Goal: Check status: Check status

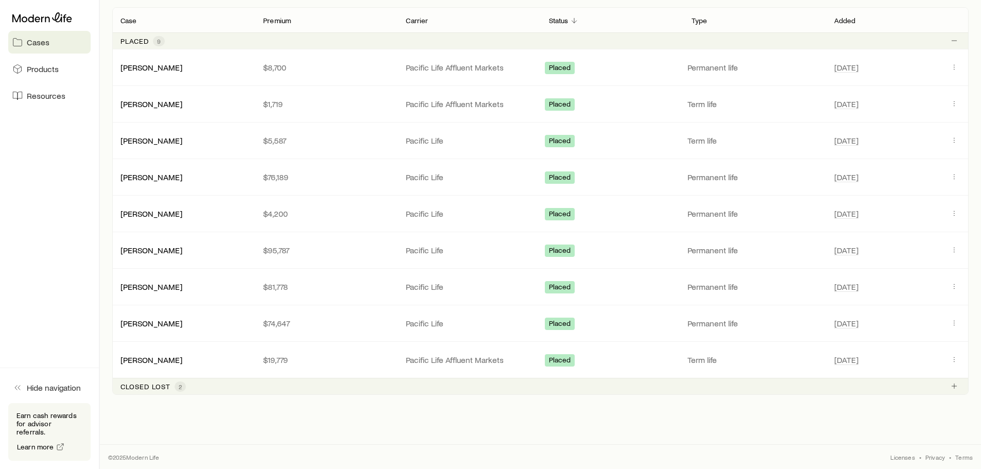
scroll to position [207, 0]
click at [152, 356] on link "[PERSON_NAME]" at bounding box center [152, 359] width 62 height 10
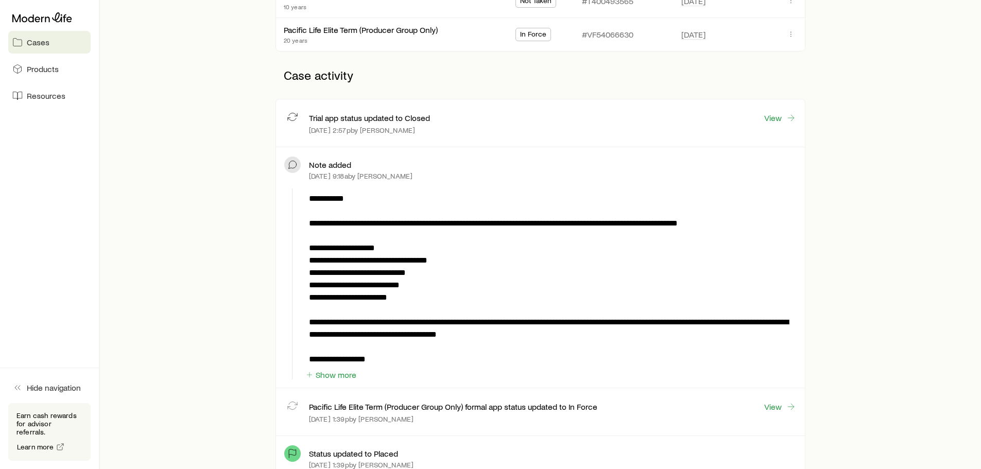
scroll to position [309, 0]
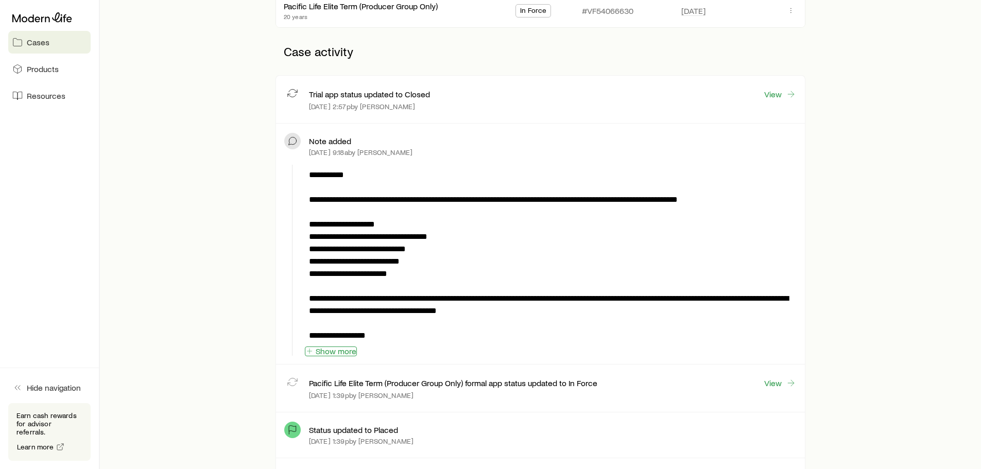
click at [311, 350] on icon "button" at bounding box center [309, 351] width 8 height 8
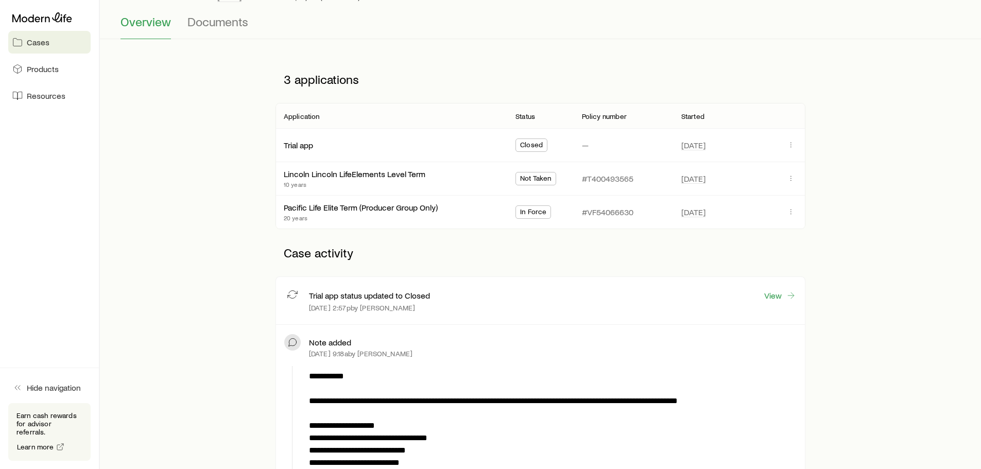
scroll to position [103, 0]
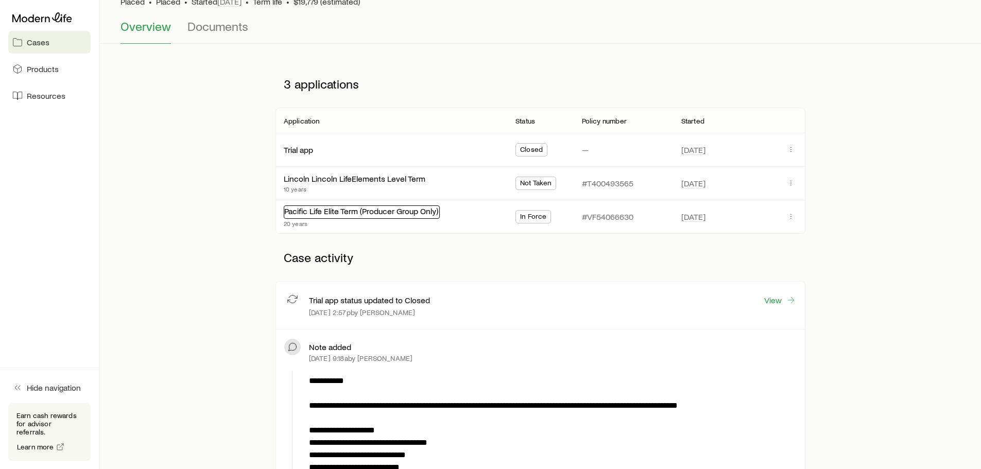
click at [366, 210] on link "Pacific Life Elite Term (Producer Group Only)" at bounding box center [361, 211] width 154 height 10
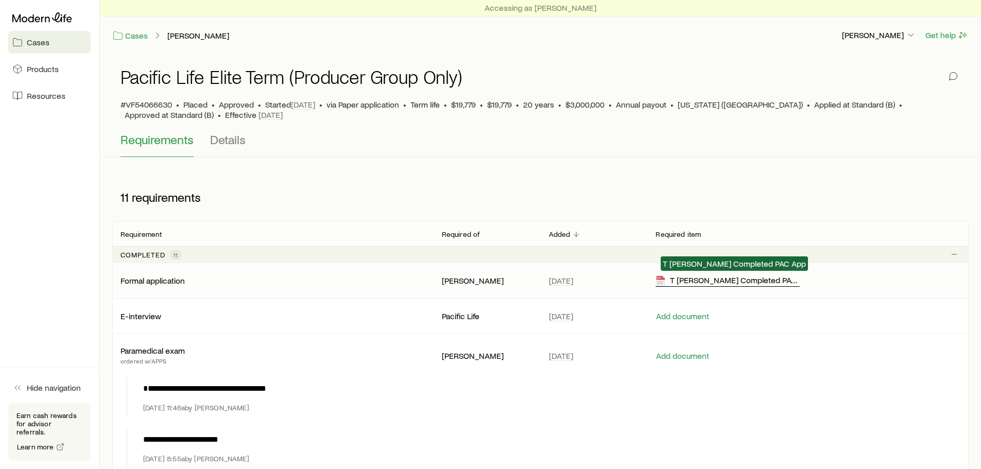
click at [695, 281] on div "T [PERSON_NAME] Completed PAC App" at bounding box center [728, 281] width 144 height 12
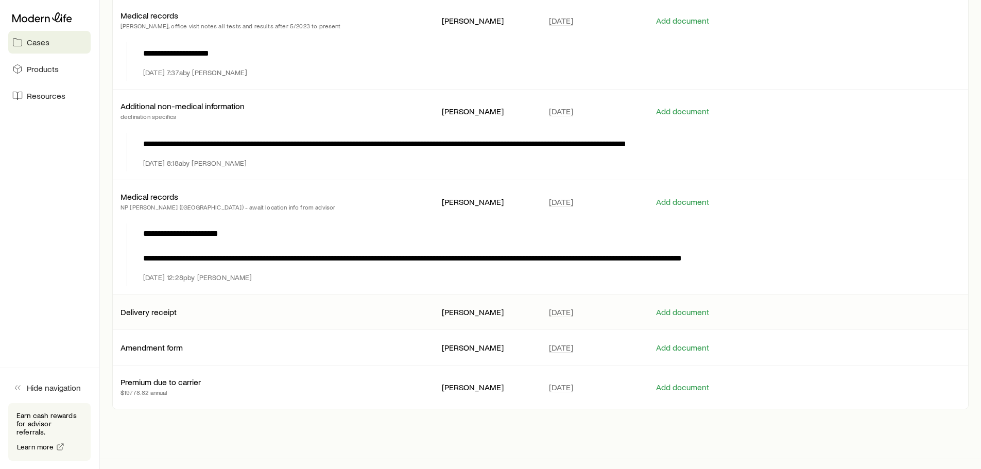
scroll to position [575, 0]
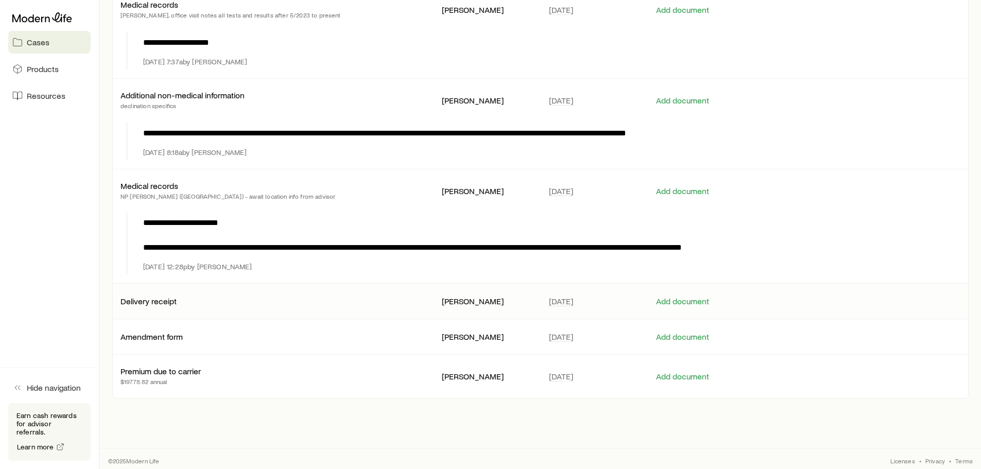
click at [151, 298] on p "Delivery receipt" at bounding box center [149, 301] width 56 height 10
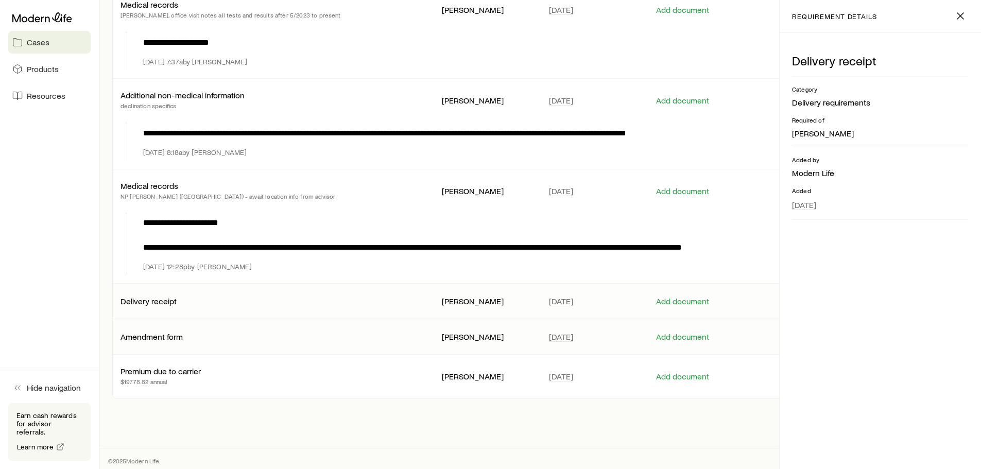
click at [157, 334] on p "Amendment form" at bounding box center [152, 337] width 62 height 10
click at [169, 366] on p "Premium due to carrier" at bounding box center [161, 371] width 80 height 10
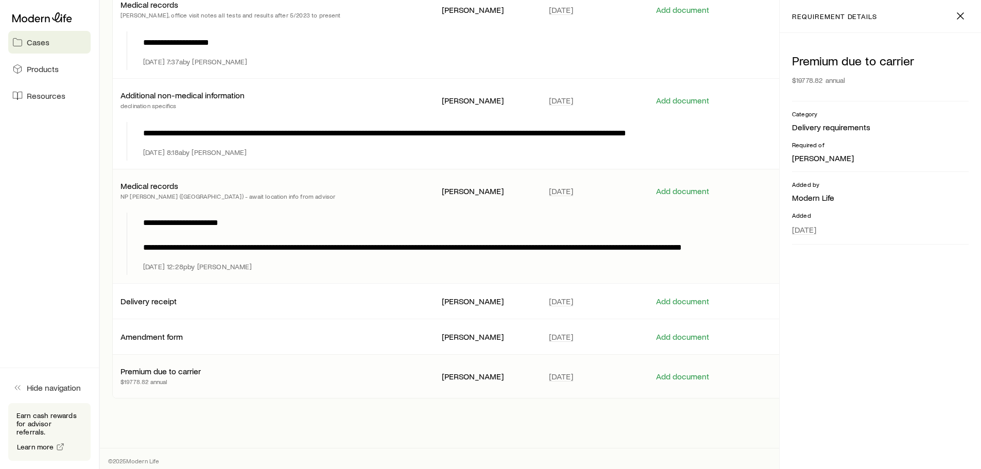
click at [370, 217] on p "**********" at bounding box center [549, 235] width 813 height 37
click at [815, 312] on div "Premium due to carrier $19778.82 annual Category Delivery requirements Required…" at bounding box center [880, 251] width 201 height 436
click at [148, 297] on p "Delivery receipt" at bounding box center [149, 301] width 56 height 10
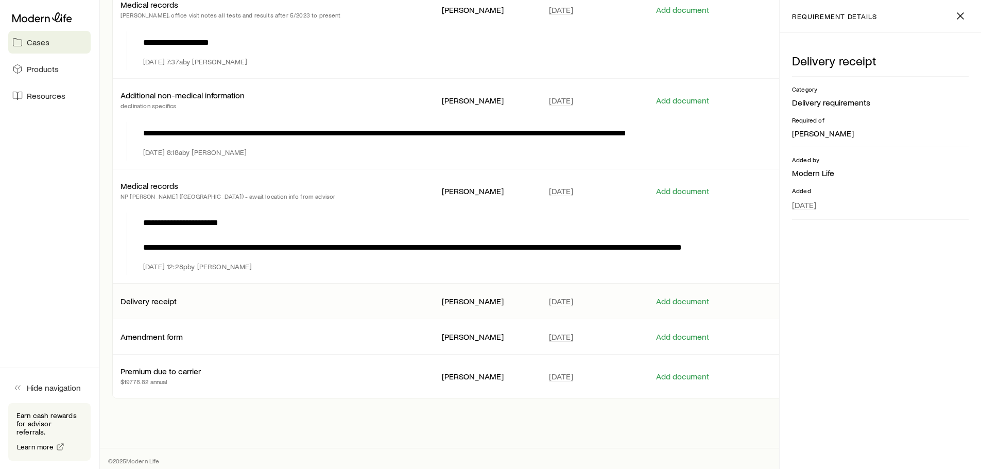
click at [875, 313] on div "Delivery receipt Category Delivery requirements Required of [PERSON_NAME] Added…" at bounding box center [880, 251] width 201 height 436
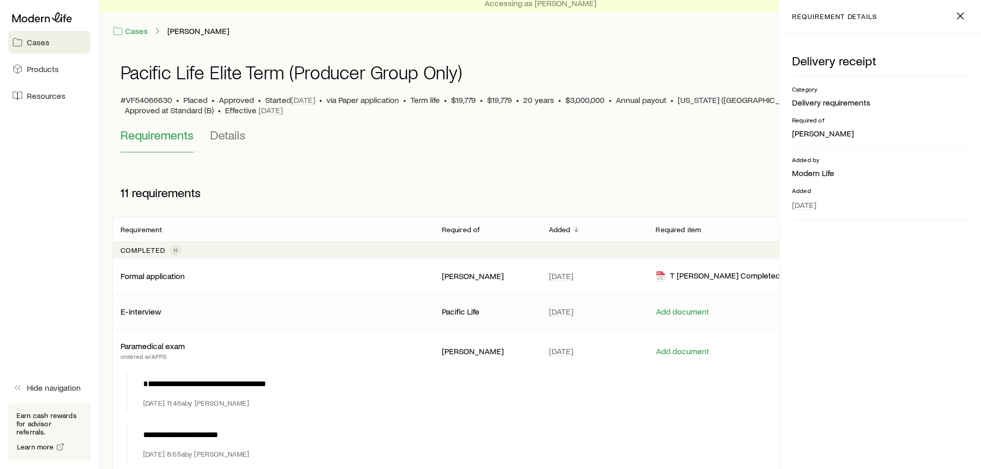
scroll to position [0, 0]
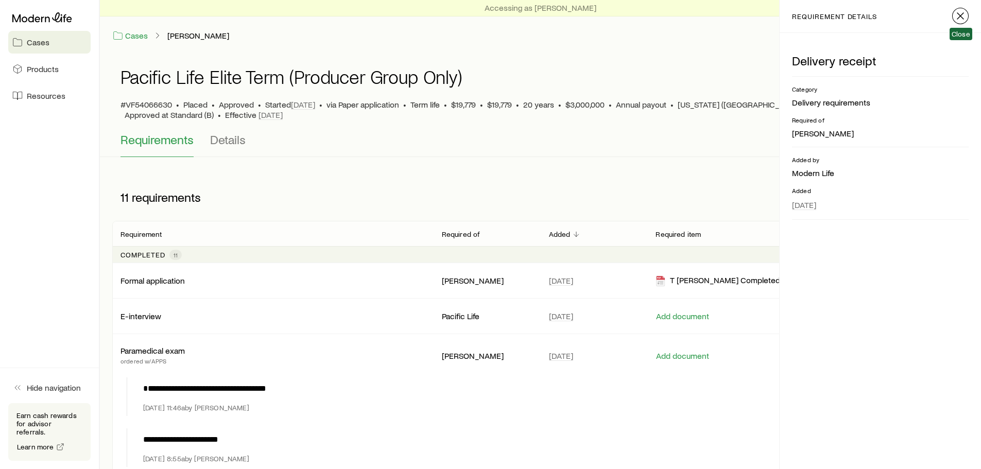
click at [955, 15] on icon "button" at bounding box center [960, 16] width 12 height 12
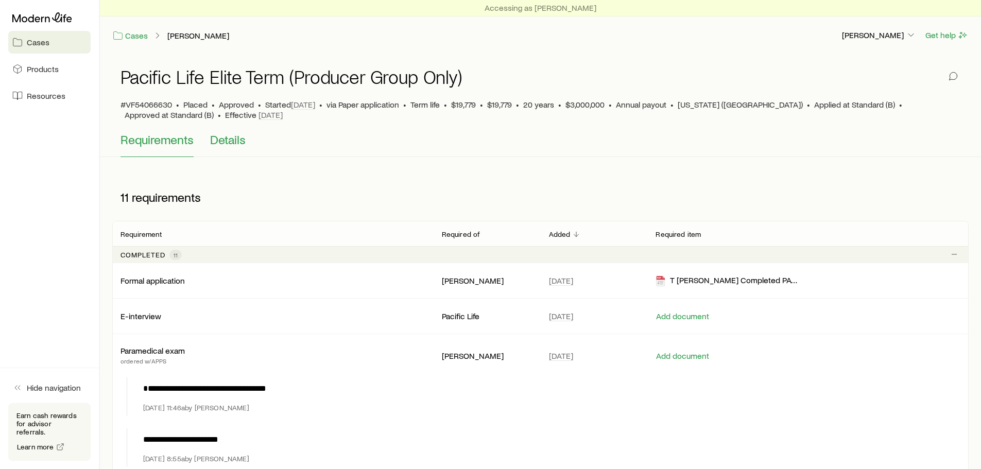
click at [229, 134] on span "Details" at bounding box center [228, 139] width 36 height 14
